Goal: Task Accomplishment & Management: Manage account settings

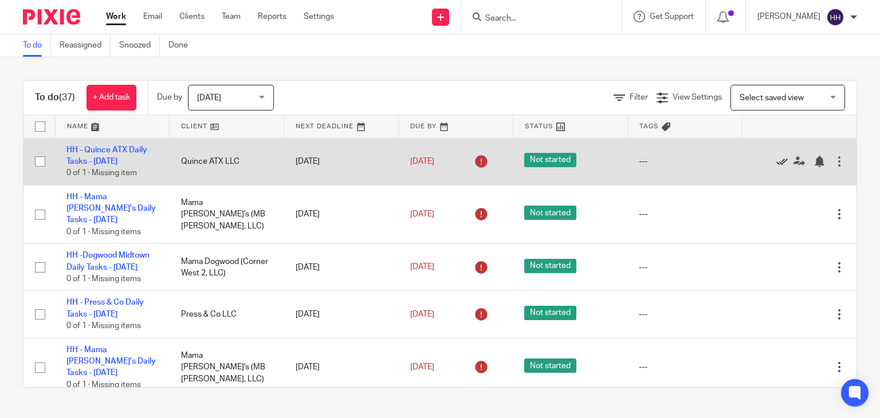
click at [776, 163] on icon at bounding box center [781, 161] width 11 height 11
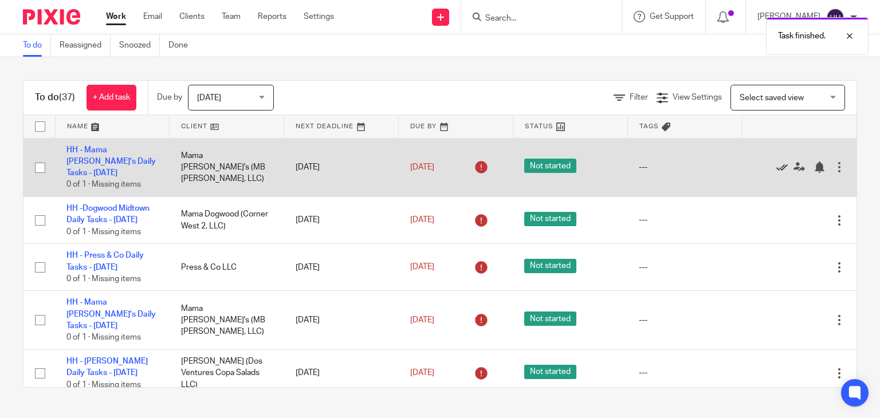
click at [776, 163] on icon at bounding box center [781, 167] width 11 height 11
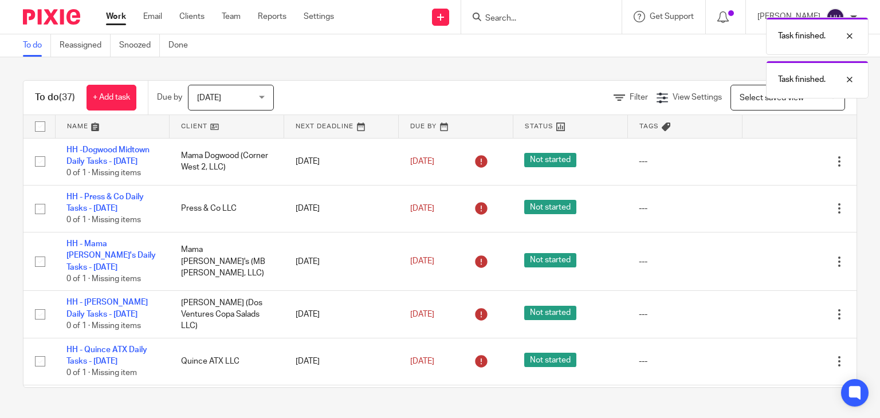
click at [776, 163] on icon at bounding box center [781, 161] width 11 height 11
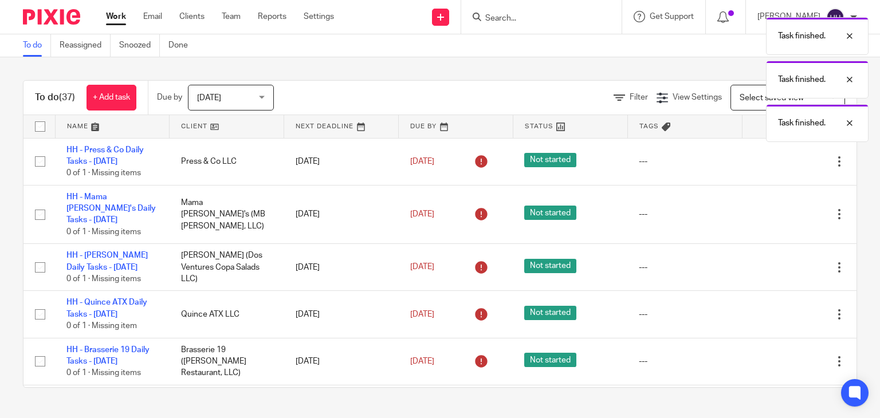
click at [776, 163] on icon at bounding box center [781, 161] width 11 height 11
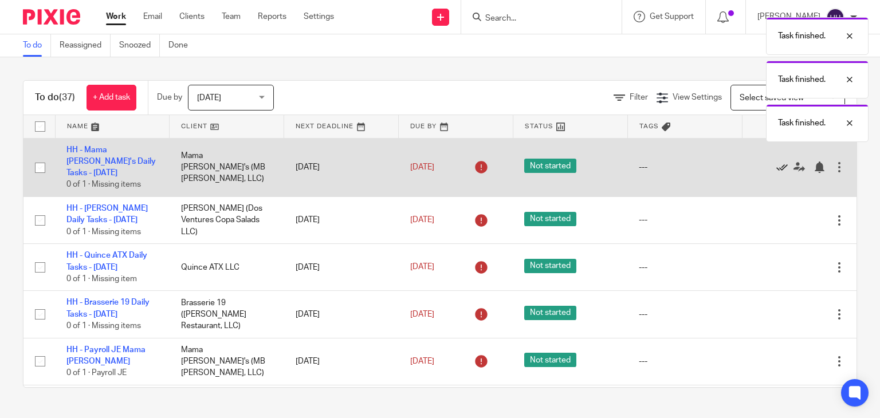
click at [776, 165] on icon at bounding box center [781, 167] width 11 height 11
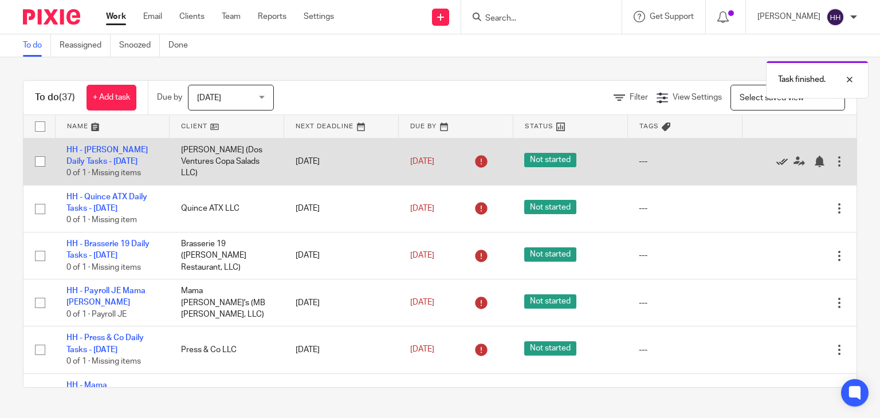
click at [776, 165] on icon at bounding box center [781, 161] width 11 height 11
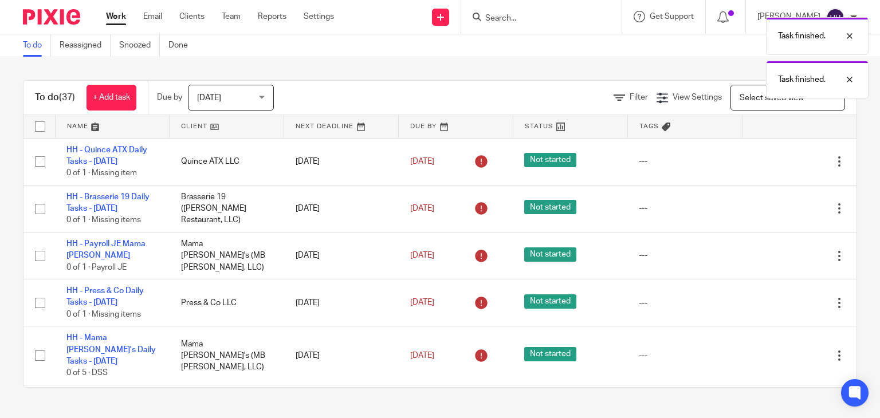
click at [776, 165] on icon at bounding box center [781, 161] width 11 height 11
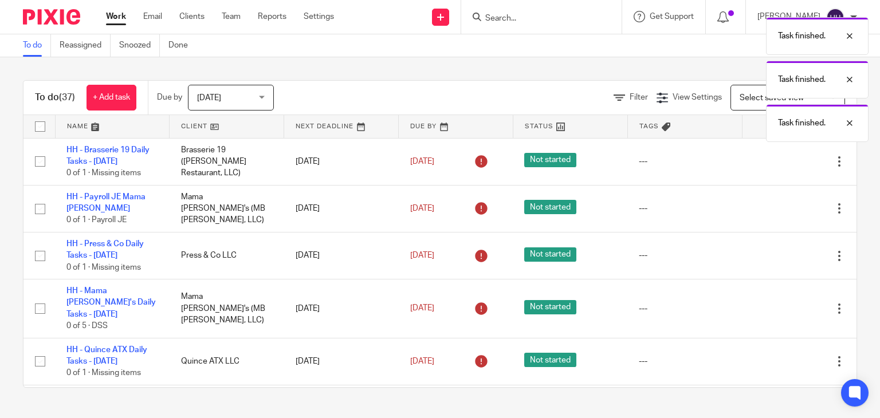
click at [776, 165] on icon at bounding box center [781, 161] width 11 height 11
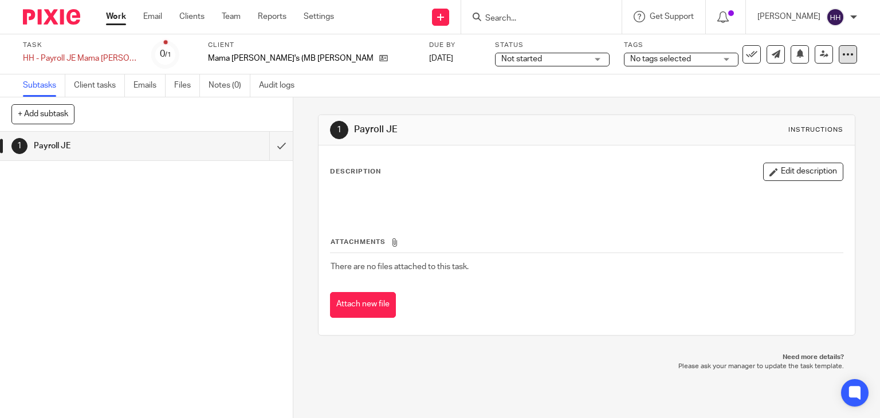
click at [839, 53] on div at bounding box center [848, 54] width 18 height 18
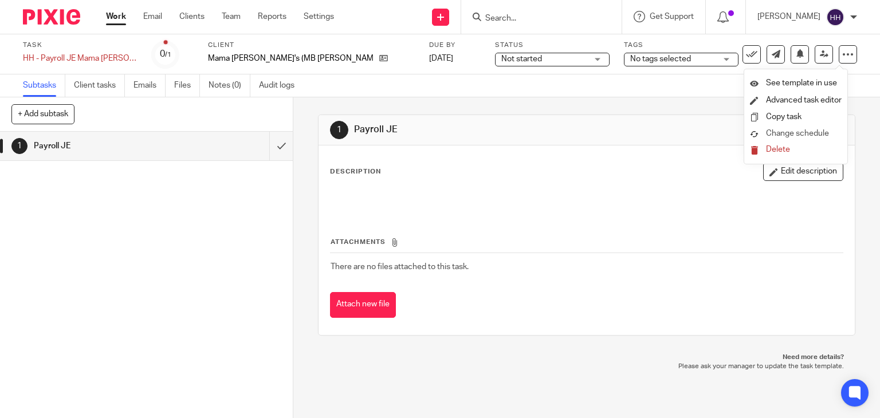
click at [799, 139] on link "Change schedule" at bounding box center [796, 133] width 92 height 11
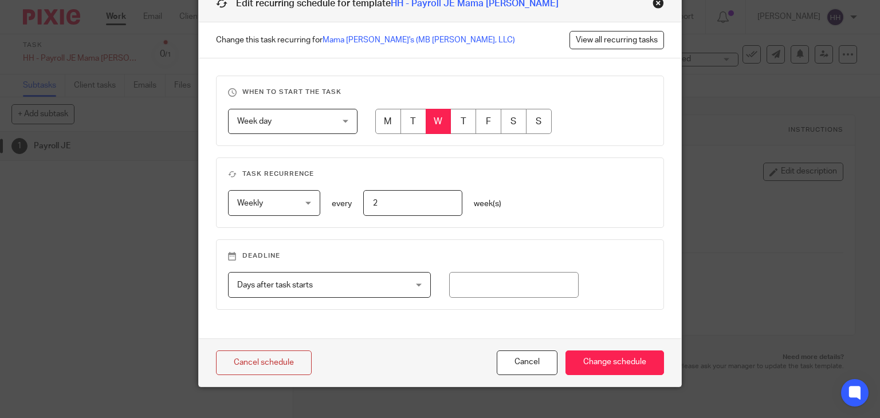
scroll to position [74, 0]
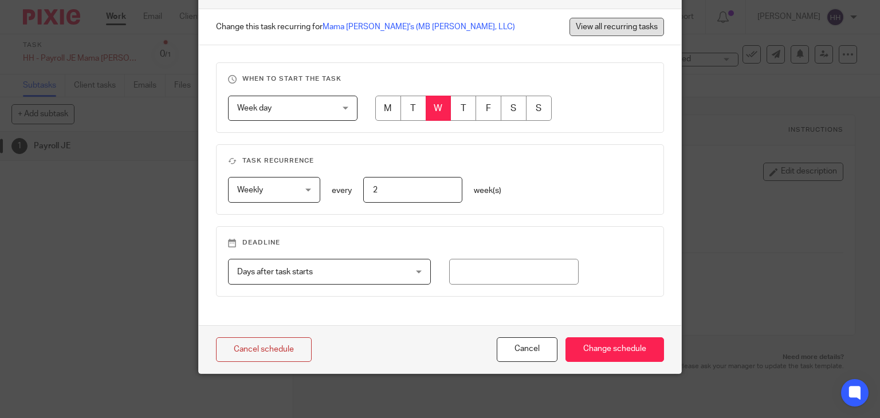
click at [612, 30] on link "View all recurring tasks" at bounding box center [616, 27] width 95 height 18
click at [264, 351] on link "Cancel schedule" at bounding box center [264, 349] width 96 height 25
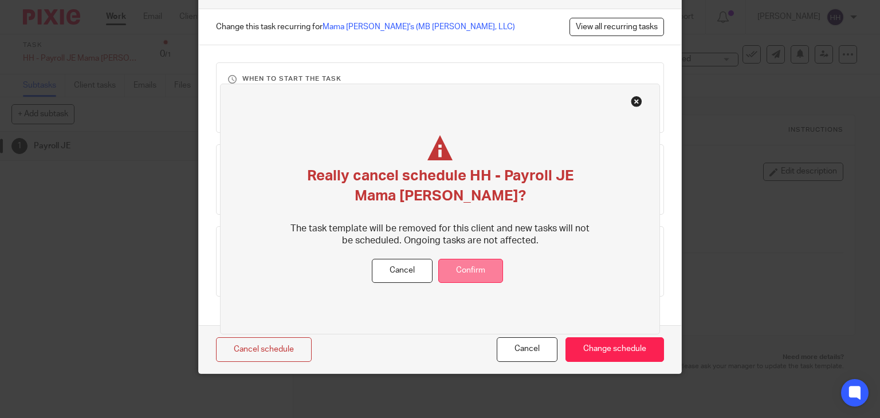
click at [483, 272] on button "Confirm" at bounding box center [470, 271] width 65 height 25
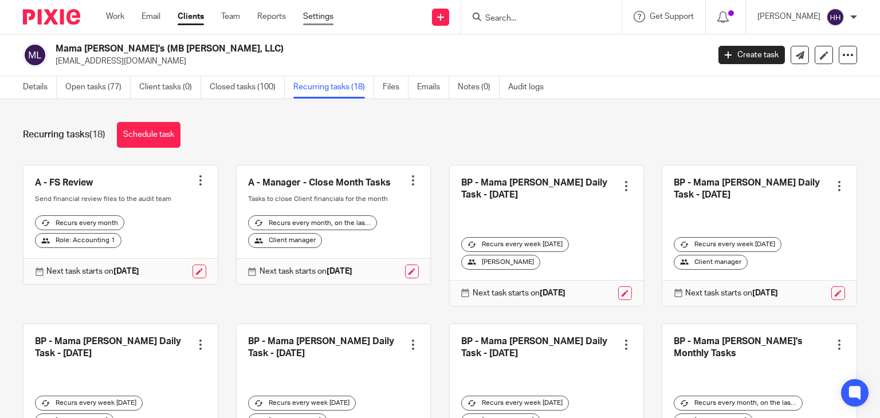
click at [327, 21] on link "Settings" at bounding box center [318, 16] width 30 height 11
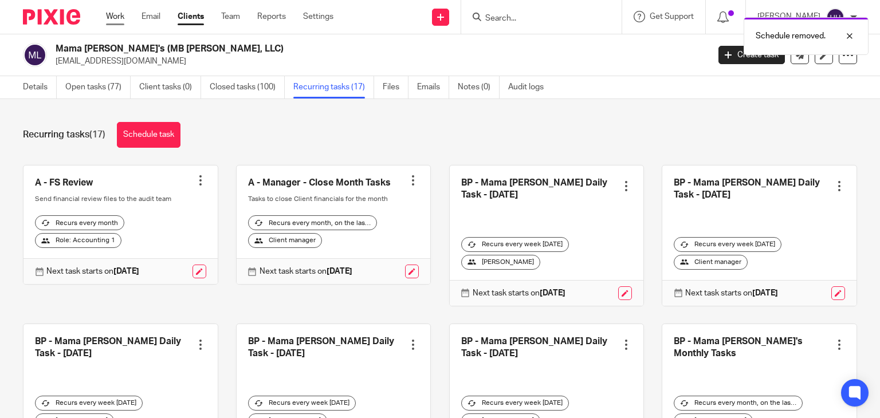
click at [121, 19] on link "Work" at bounding box center [115, 16] width 18 height 11
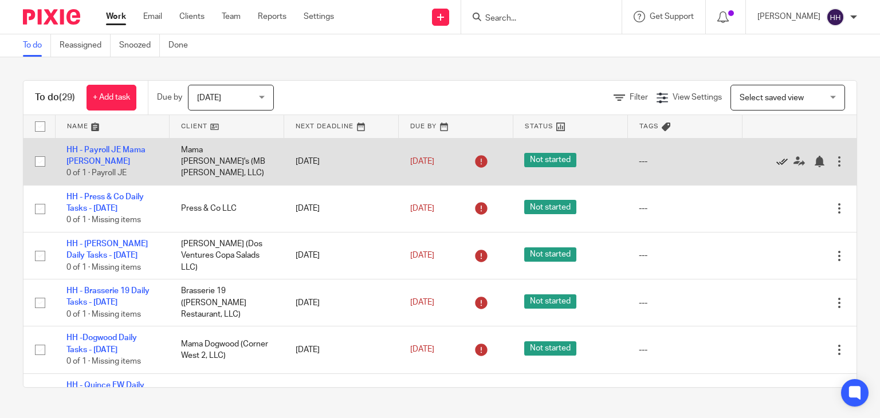
click at [776, 160] on icon at bounding box center [781, 161] width 11 height 11
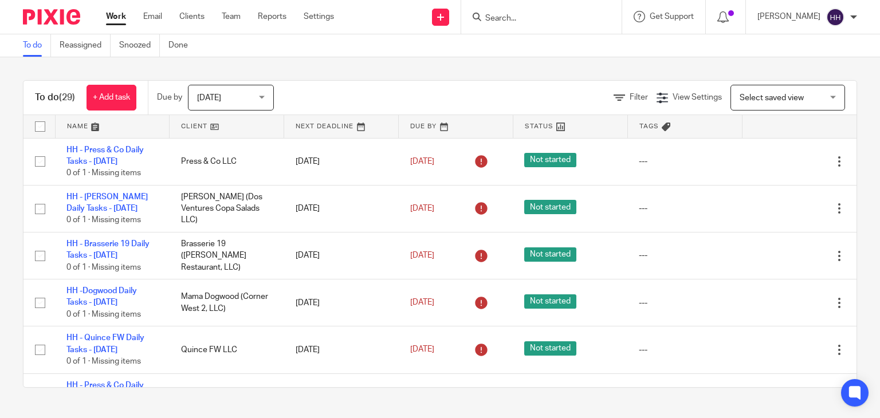
click at [776, 160] on icon at bounding box center [781, 161] width 11 height 11
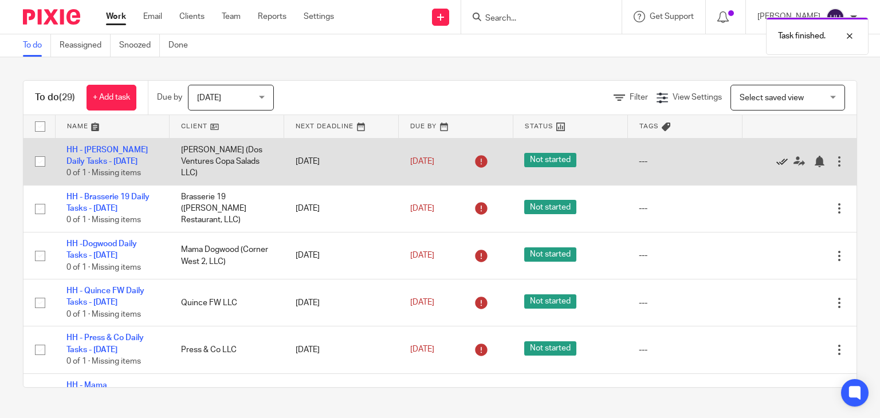
click at [776, 158] on icon at bounding box center [781, 161] width 11 height 11
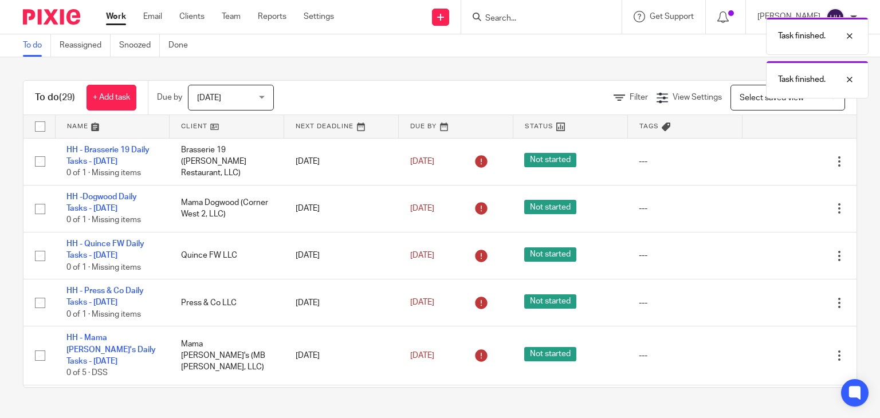
click at [776, 158] on icon at bounding box center [781, 161] width 11 height 11
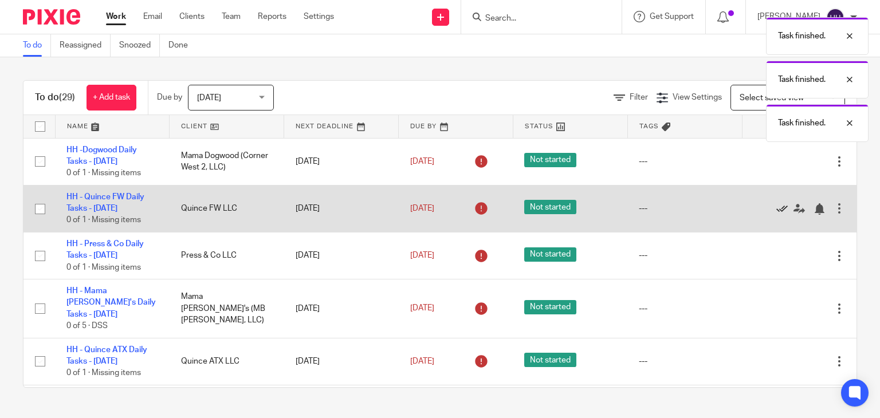
click at [776, 211] on icon at bounding box center [781, 208] width 11 height 11
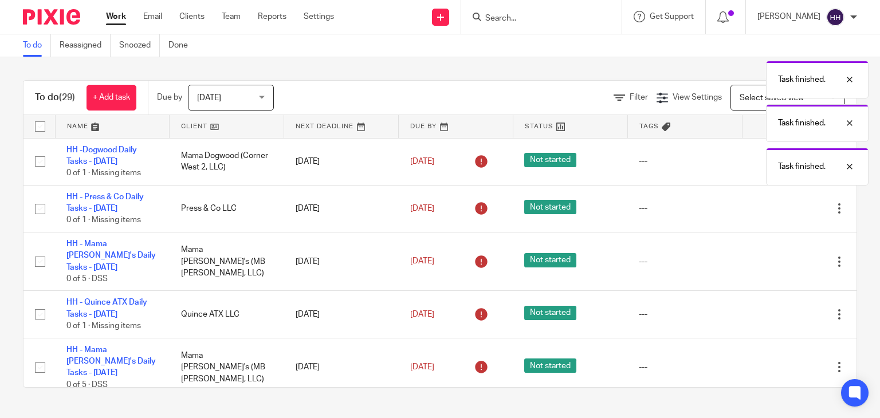
click at [776, 211] on icon at bounding box center [781, 208] width 11 height 11
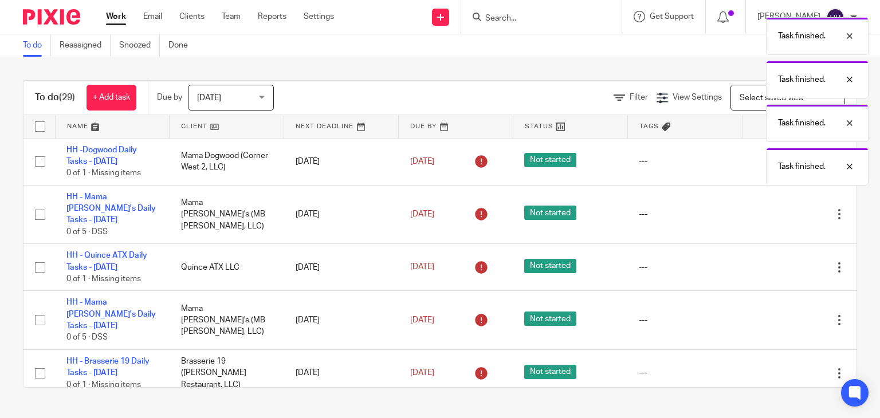
click at [776, 211] on icon at bounding box center [781, 214] width 11 height 11
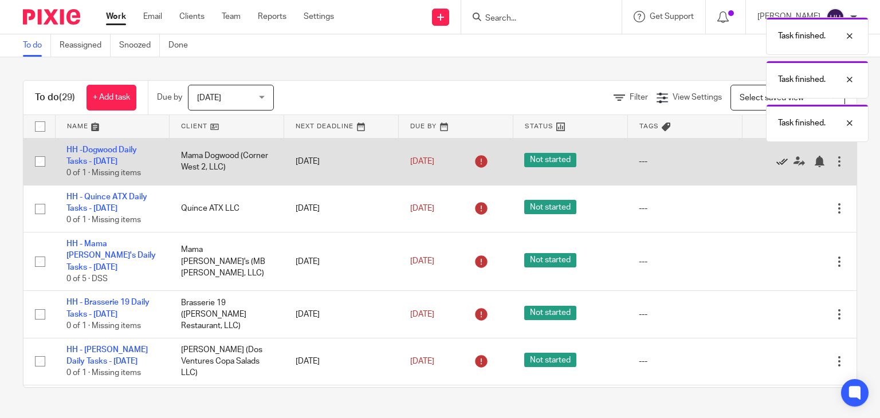
click at [776, 164] on icon at bounding box center [781, 161] width 11 height 11
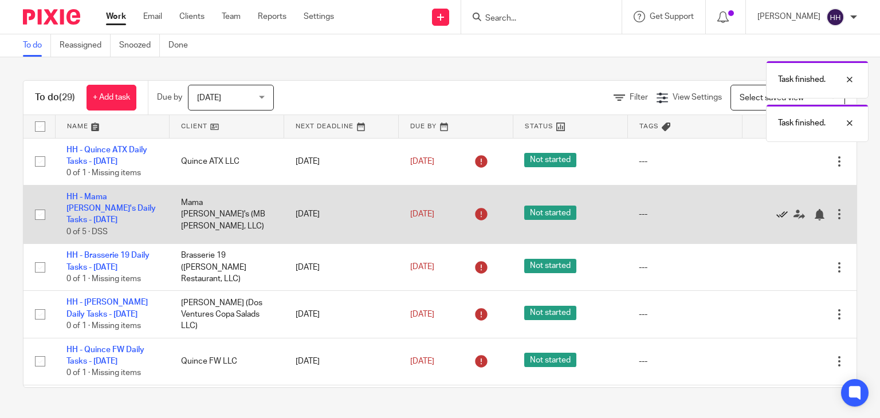
click at [776, 213] on icon at bounding box center [781, 214] width 11 height 11
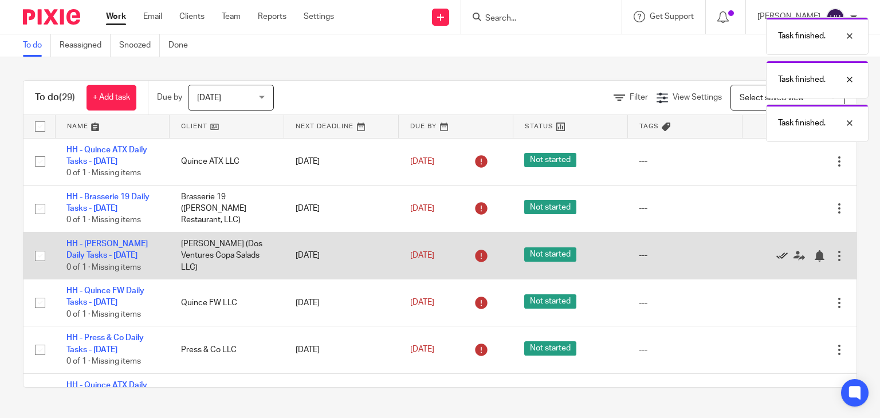
click at [776, 254] on icon at bounding box center [781, 255] width 11 height 11
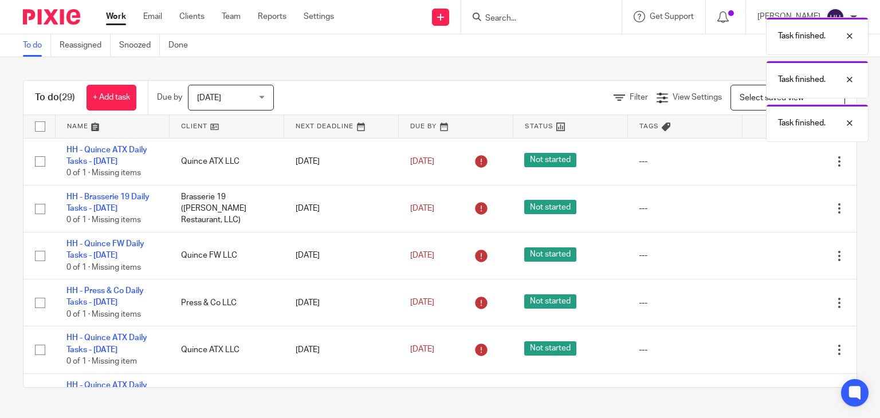
click at [776, 254] on icon at bounding box center [781, 255] width 11 height 11
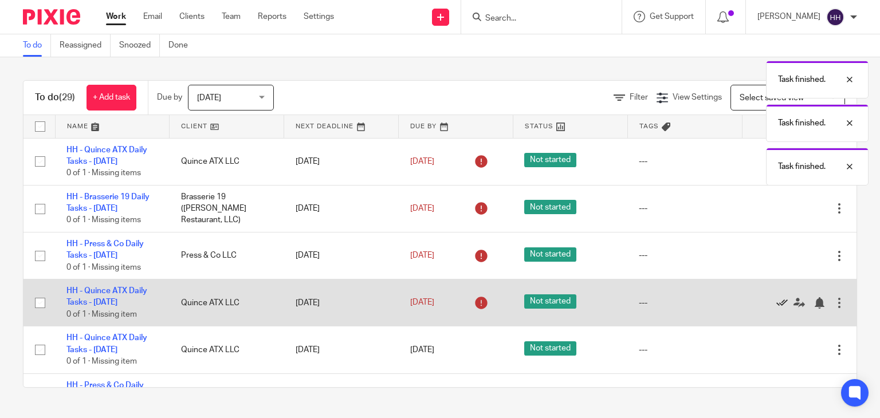
click at [776, 302] on icon at bounding box center [781, 302] width 11 height 11
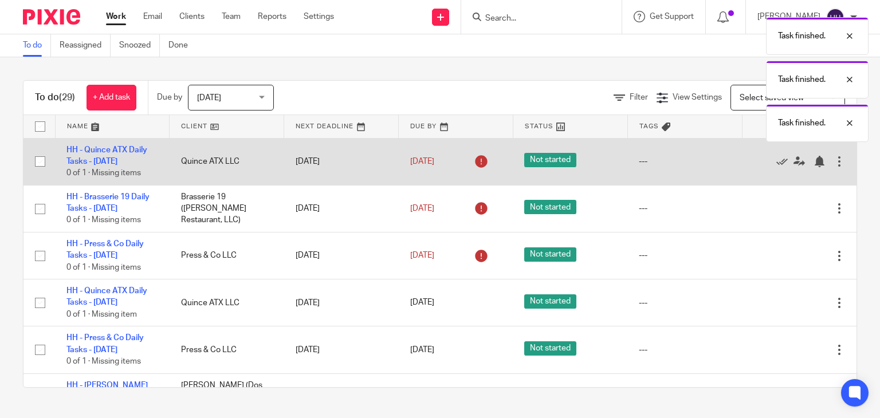
click at [753, 168] on div "Edit task Delete" at bounding box center [799, 161] width 92 height 29
click at [776, 160] on icon at bounding box center [781, 161] width 11 height 11
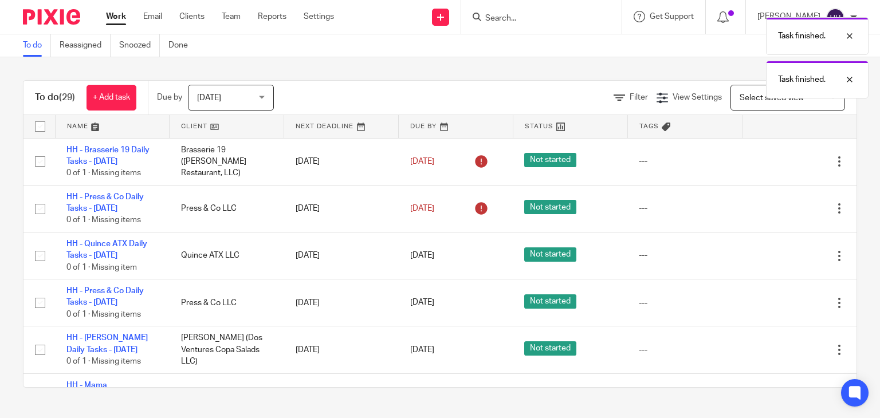
click at [776, 160] on icon at bounding box center [781, 161] width 11 height 11
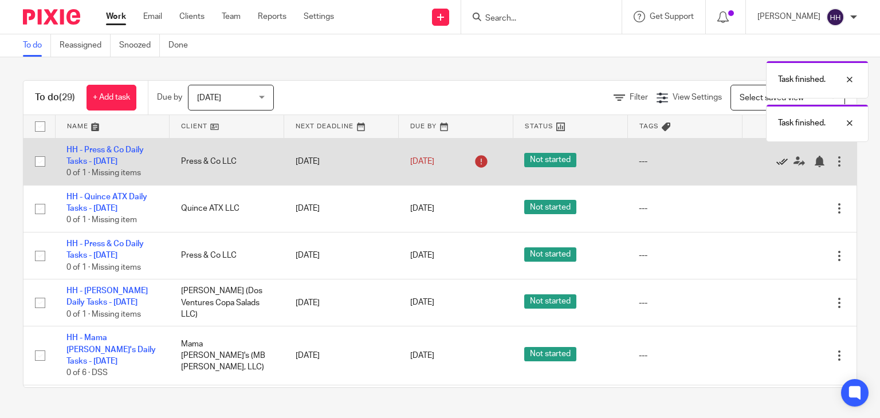
click at [776, 160] on icon at bounding box center [781, 161] width 11 height 11
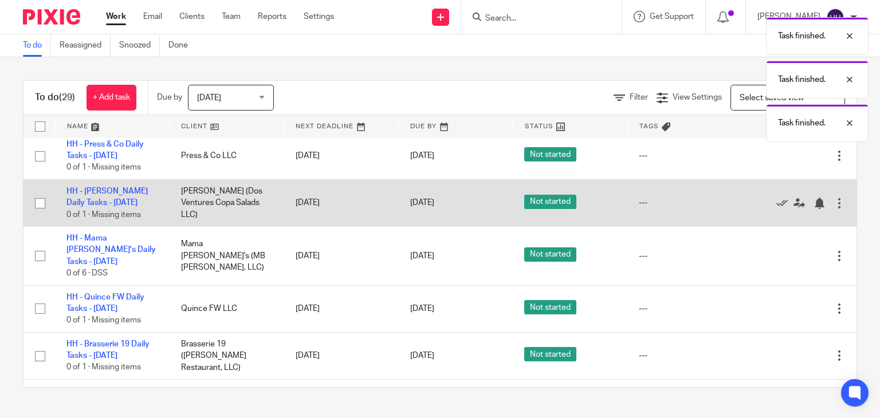
scroll to position [57, 0]
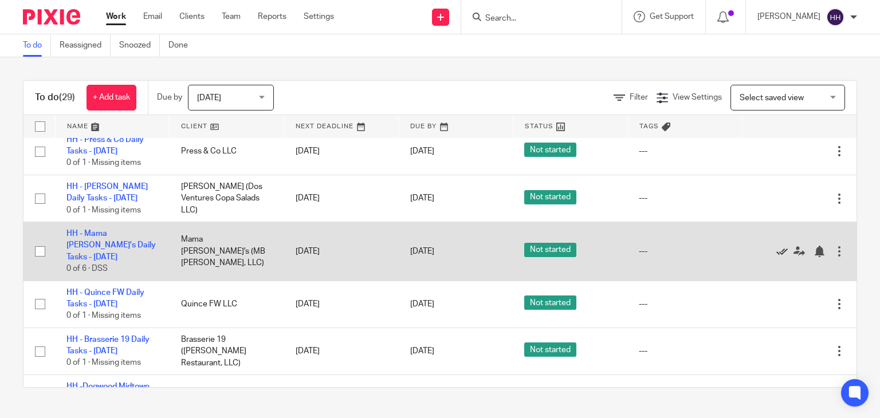
click at [776, 246] on icon at bounding box center [781, 251] width 11 height 11
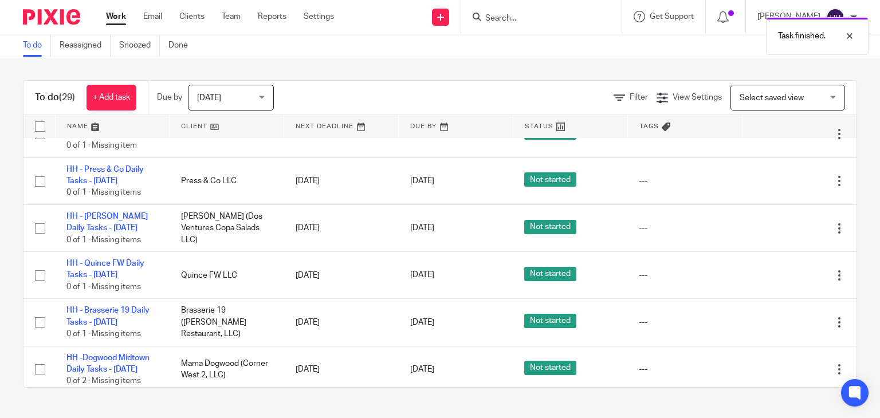
scroll to position [0, 0]
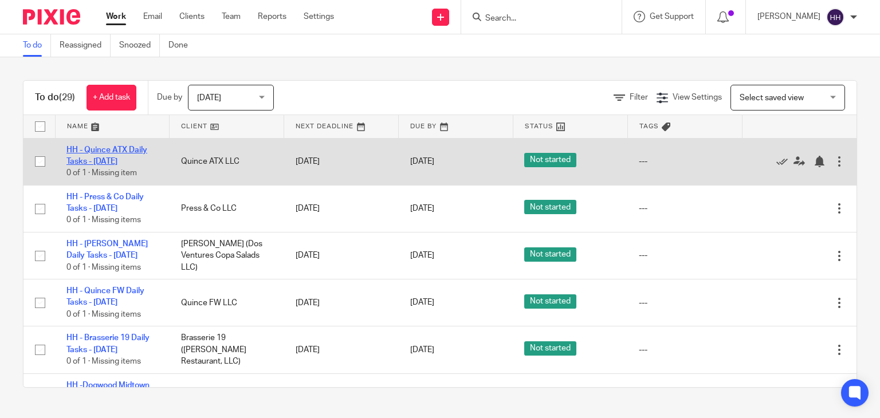
click at [94, 147] on link "HH - Quince ATX Daily Tasks - Monday" at bounding box center [106, 155] width 81 height 19
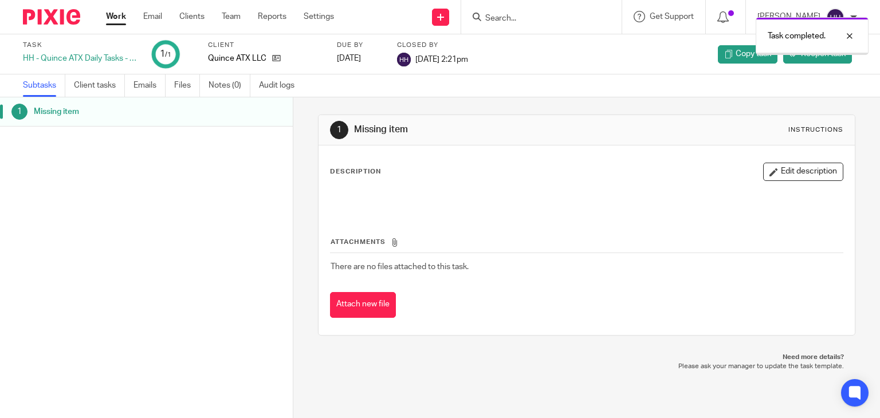
click at [121, 18] on link "Work" at bounding box center [116, 16] width 20 height 11
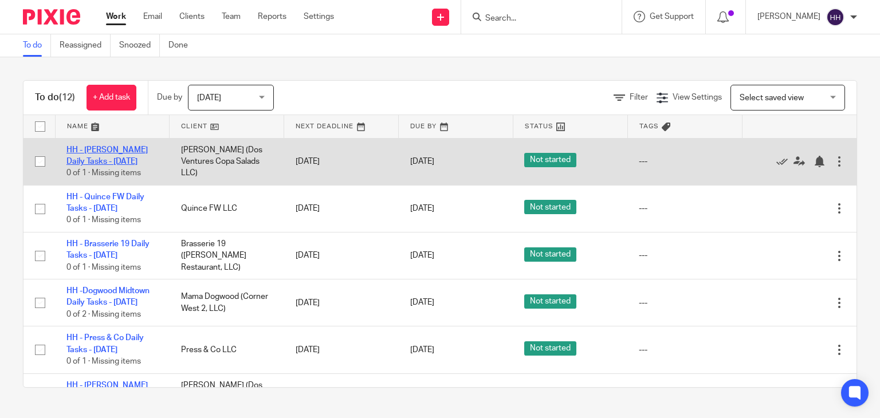
click at [113, 151] on link "HH - [PERSON_NAME] Daily Tasks - [DATE]" at bounding box center [106, 155] width 81 height 19
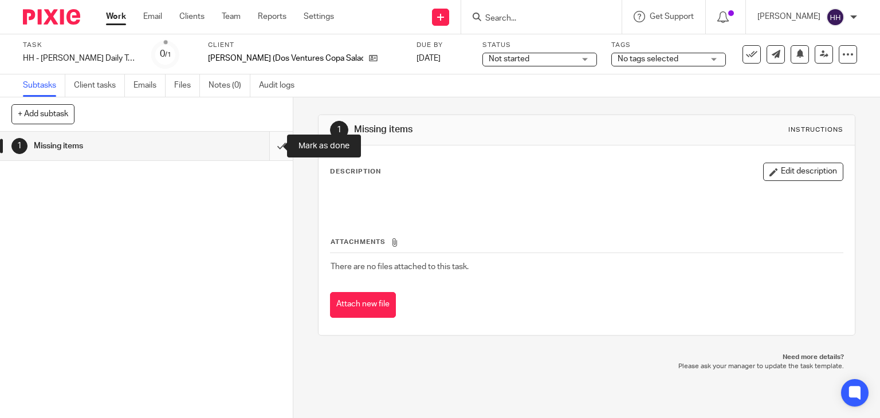
click at [271, 143] on input "submit" at bounding box center [146, 146] width 293 height 29
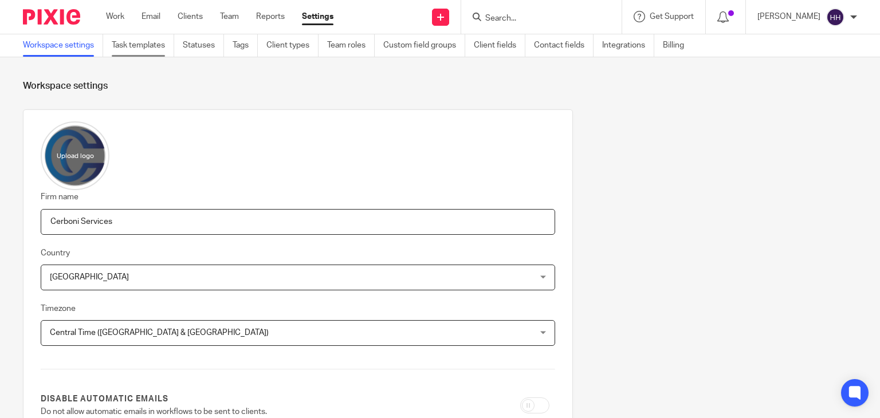
click at [148, 53] on link "Task templates" at bounding box center [143, 45] width 62 height 22
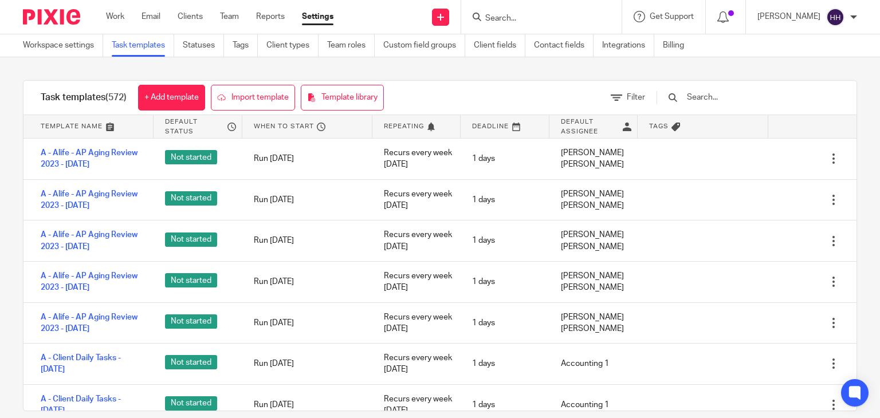
click at [720, 101] on input "text" at bounding box center [752, 97] width 133 height 13
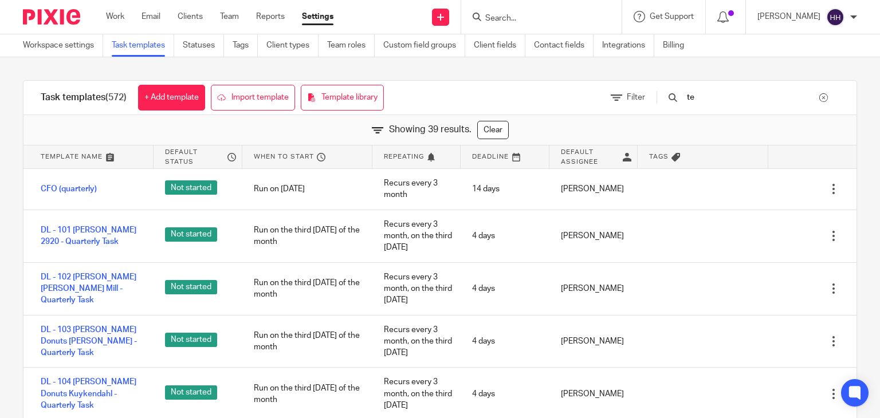
type input "t"
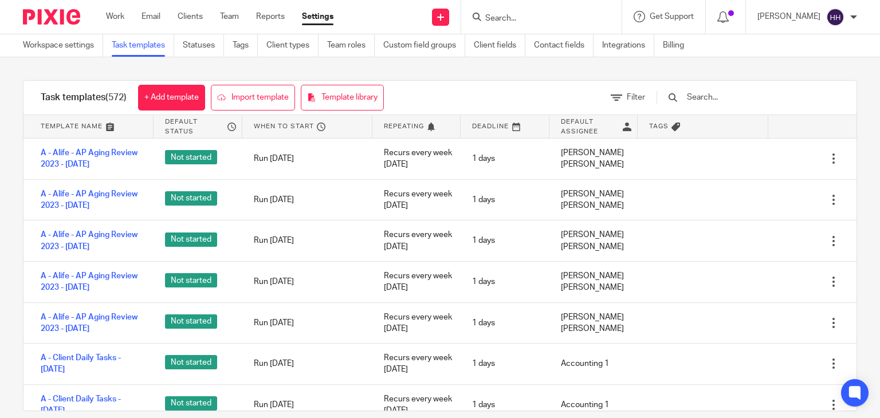
type input "ñ"
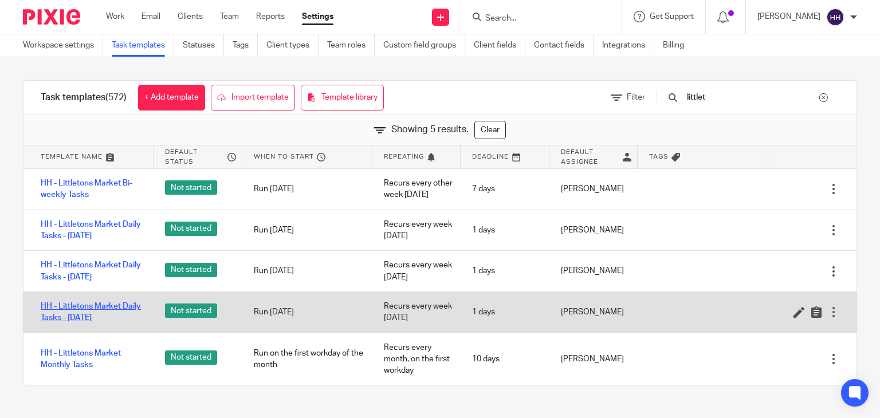
type input "littlet"
click at [119, 314] on link "HH - Littletons Market Daily Tasks - [DATE]" at bounding box center [91, 312] width 101 height 23
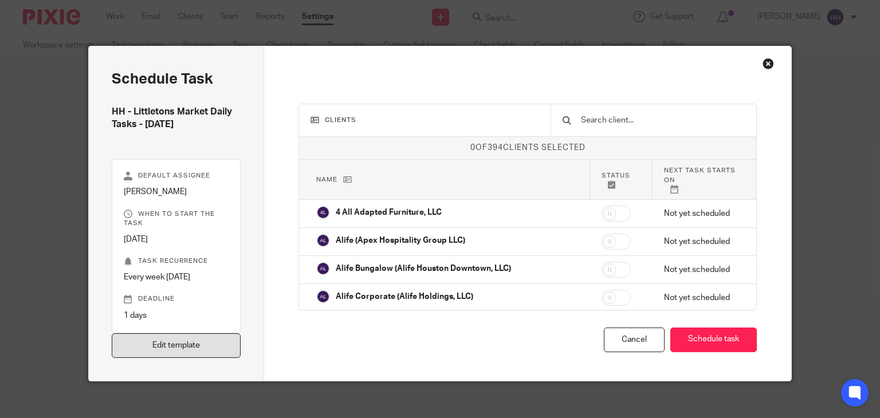
click at [187, 341] on link "Edit template" at bounding box center [176, 345] width 129 height 25
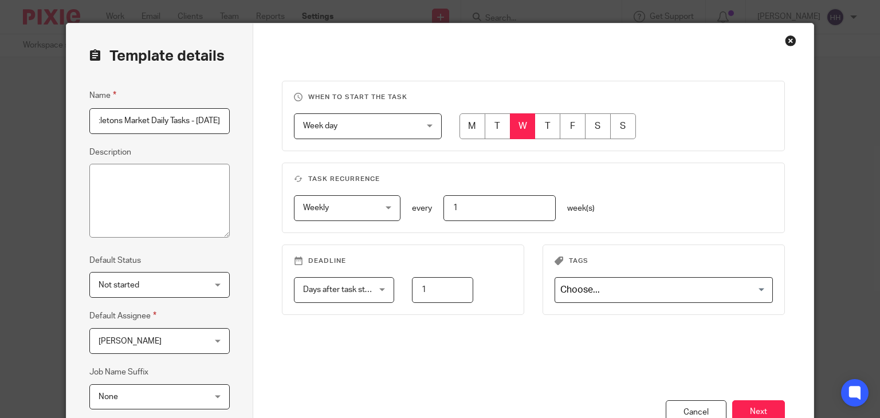
scroll to position [166, 0]
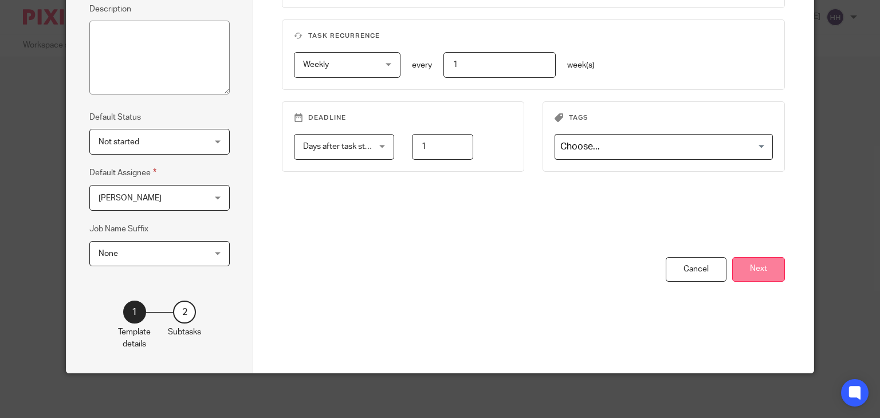
click at [740, 271] on button "Next" at bounding box center [758, 269] width 53 height 25
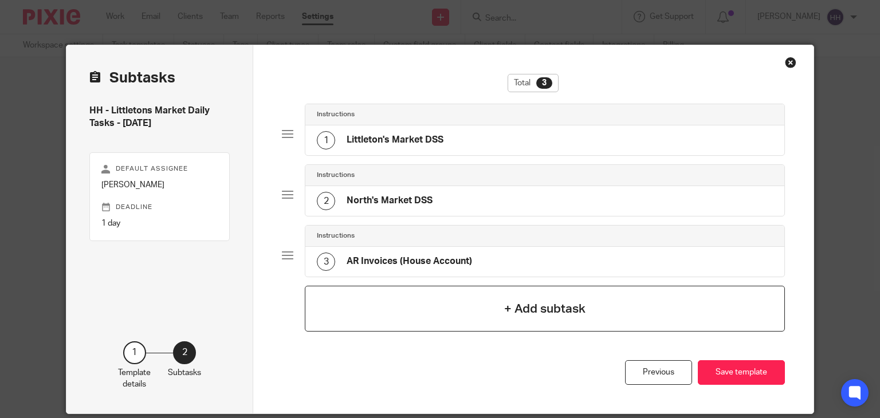
scroll to position [0, 0]
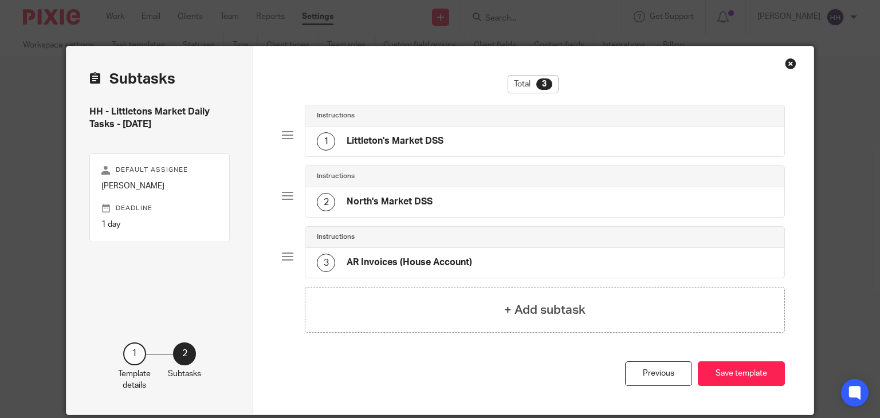
click at [785, 62] on div "Close this dialog window" at bounding box center [790, 63] width 11 height 11
